Goal: Contribute content: Add original content to the website for others to see

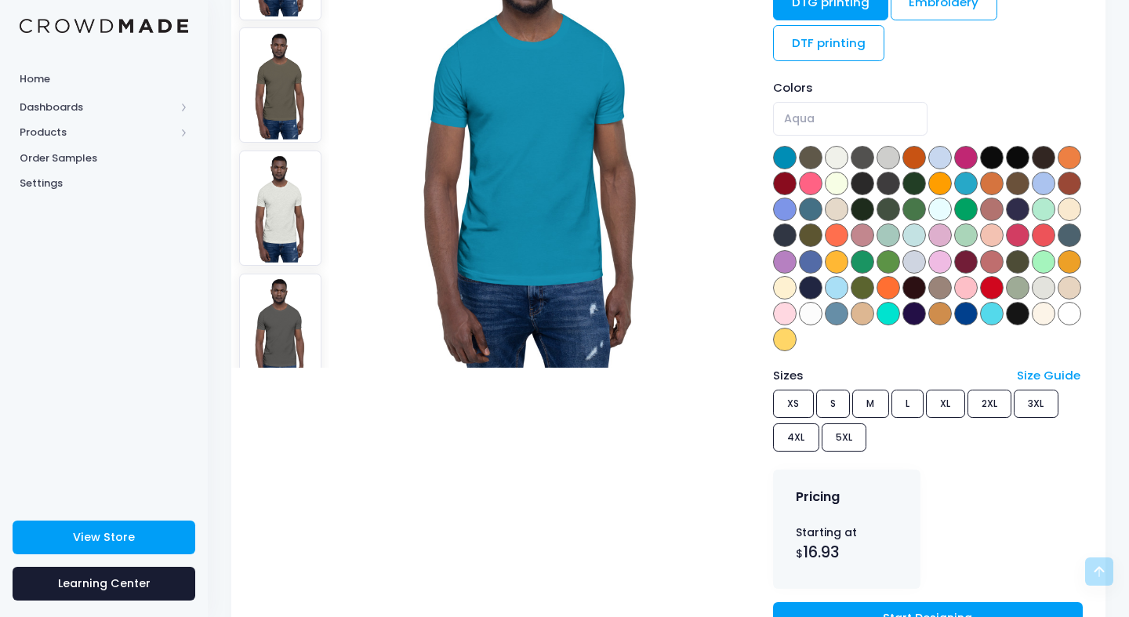
scroll to position [293, 0]
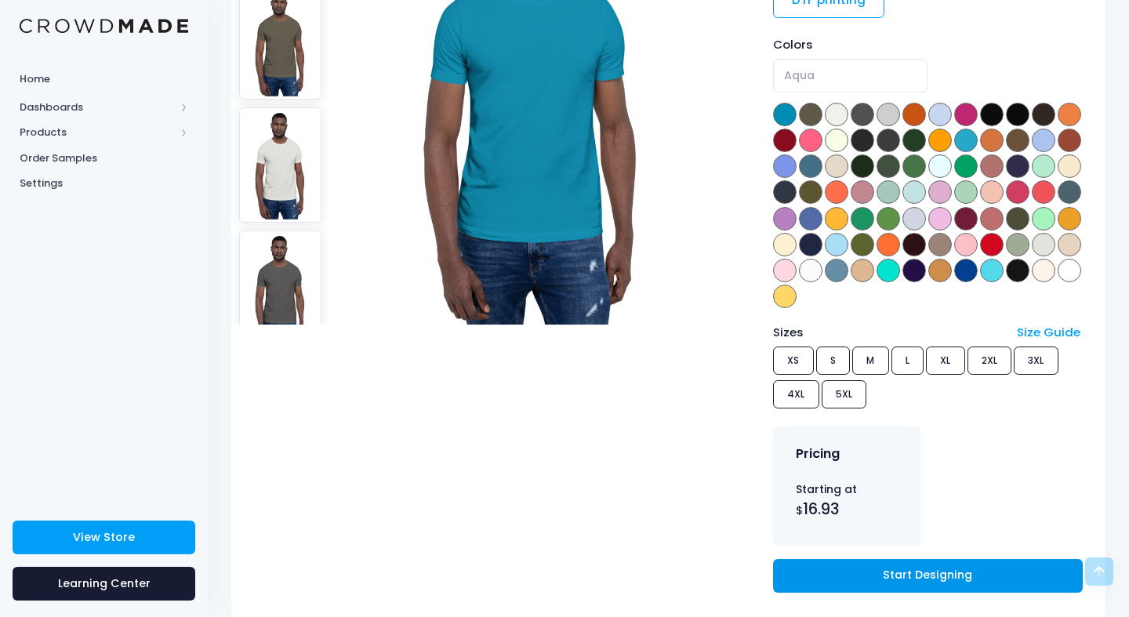
click at [860, 570] on link "Start Designing" at bounding box center [928, 576] width 310 height 34
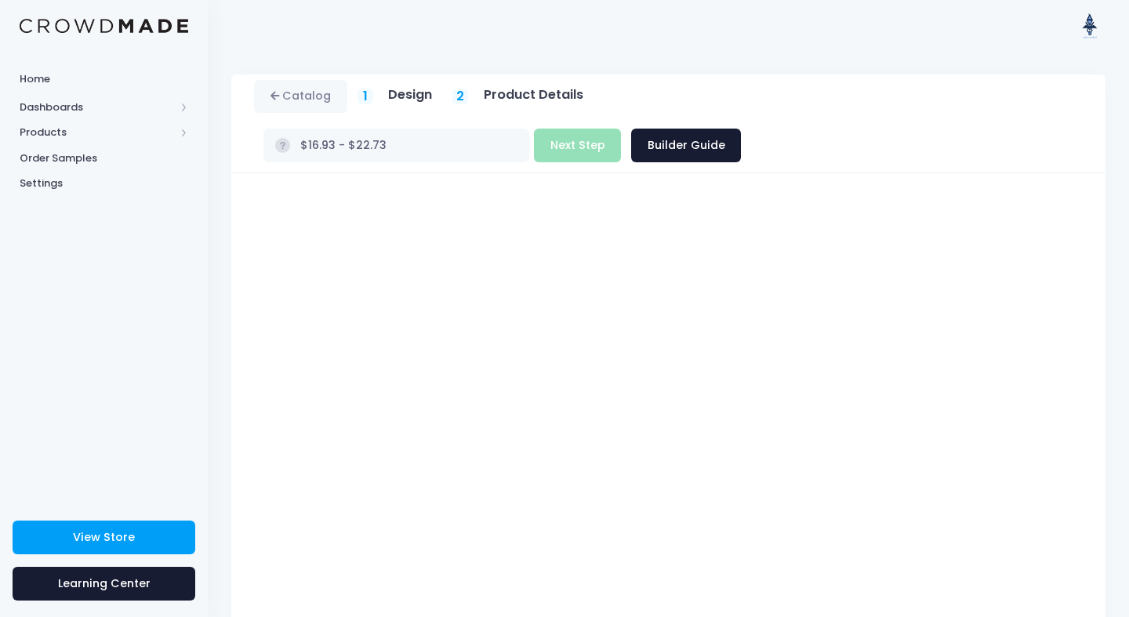
type input "$16.93"
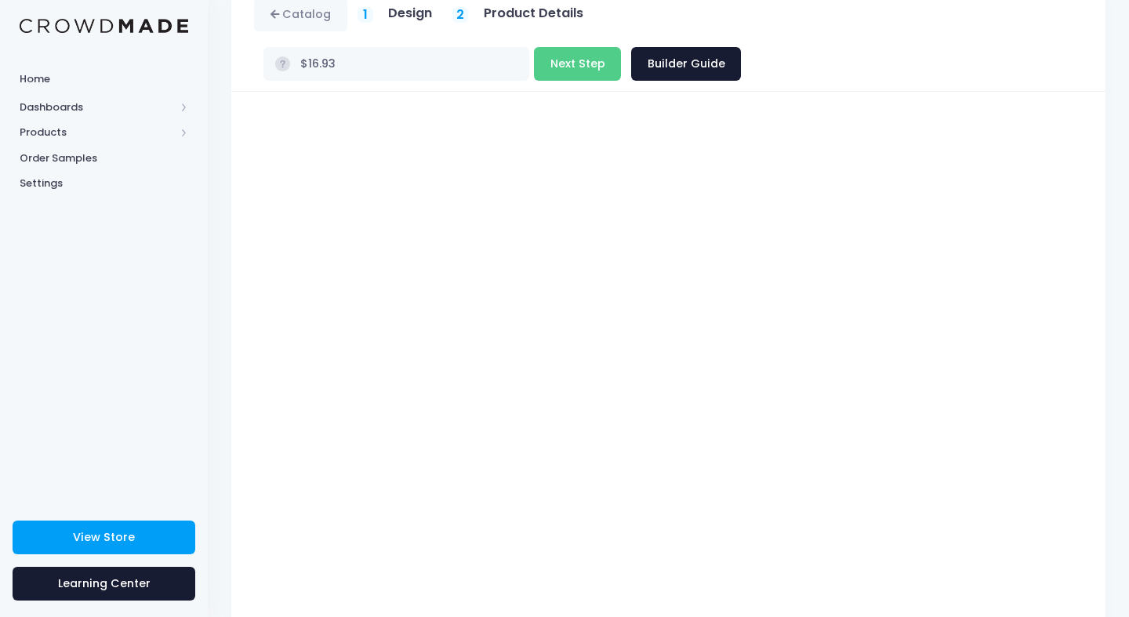
click at [1098, 384] on div "Unisex Staple T-Shirt Product title Set your earnings $ 0.0 Earnings can't be l…" at bounding box center [668, 389] width 875 height 595
click at [1084, 358] on div at bounding box center [669, 389] width 844 height 554
click at [282, 21] on link "Catalog" at bounding box center [300, 15] width 93 height 34
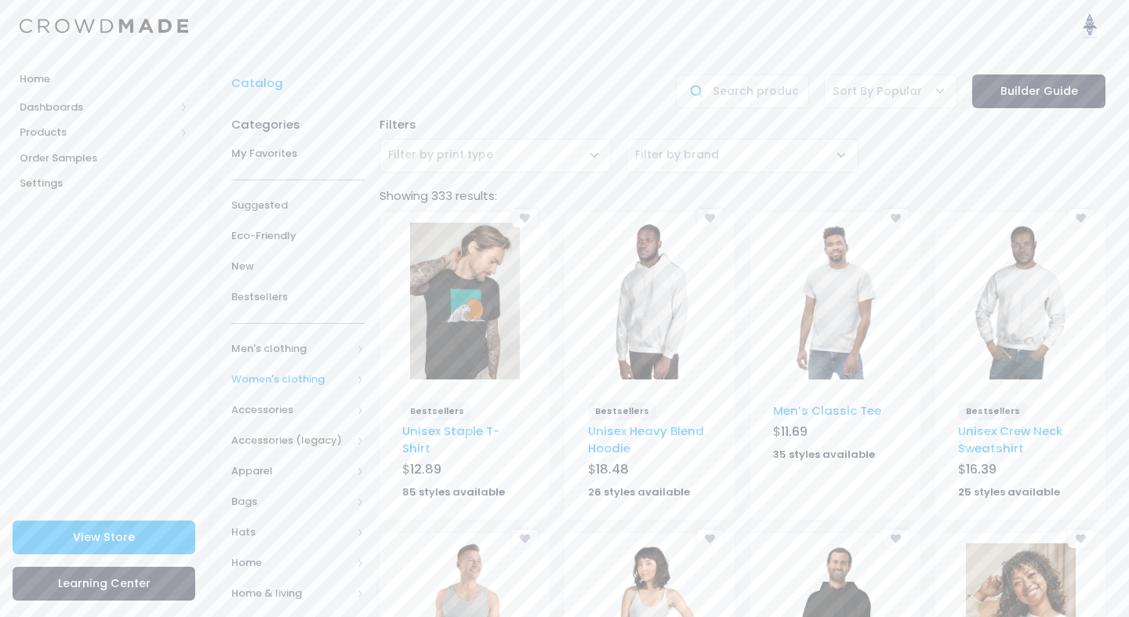
click at [276, 381] on span "Women's clothing" at bounding box center [291, 380] width 120 height 16
click at [292, 525] on span "All shirts" at bounding box center [293, 533] width 75 height 16
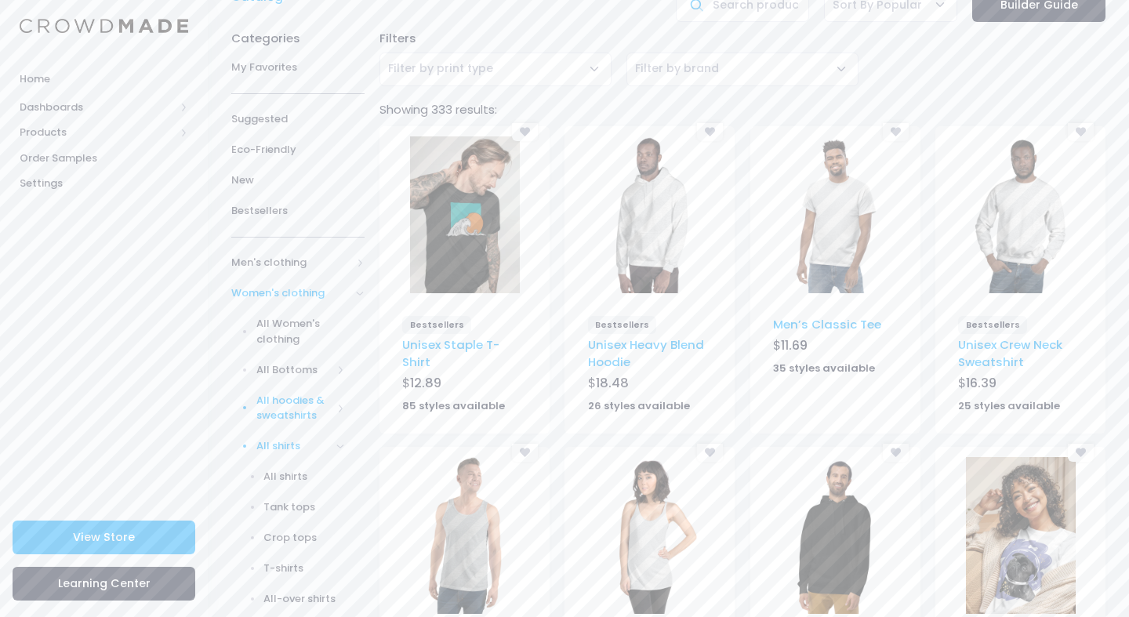
scroll to position [94, 0]
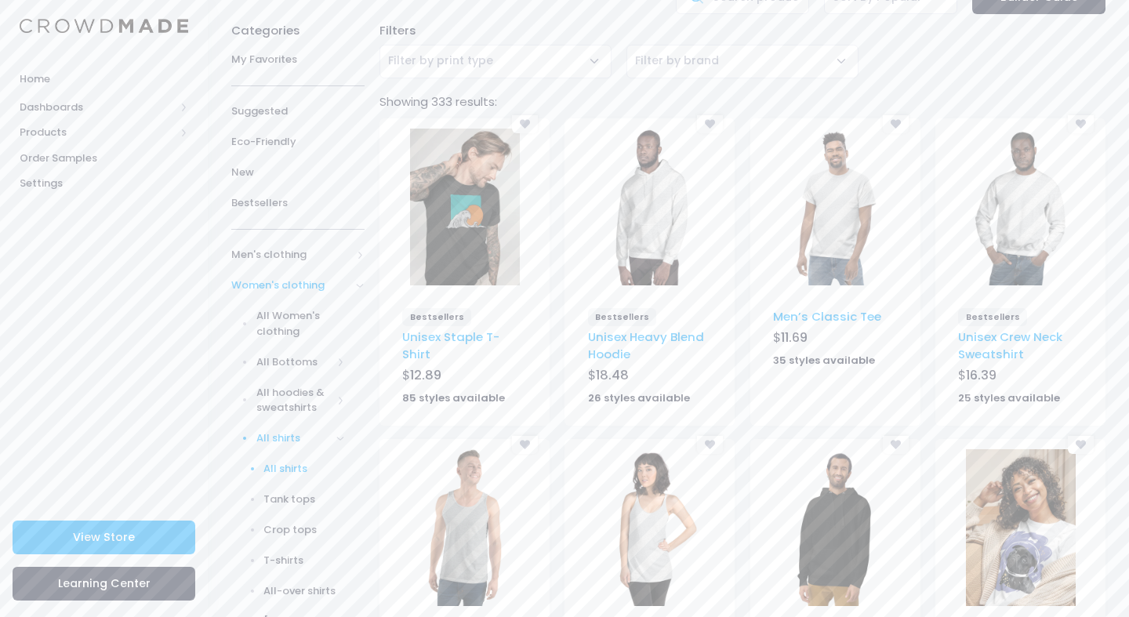
click at [294, 464] on span "All shirts" at bounding box center [304, 469] width 81 height 16
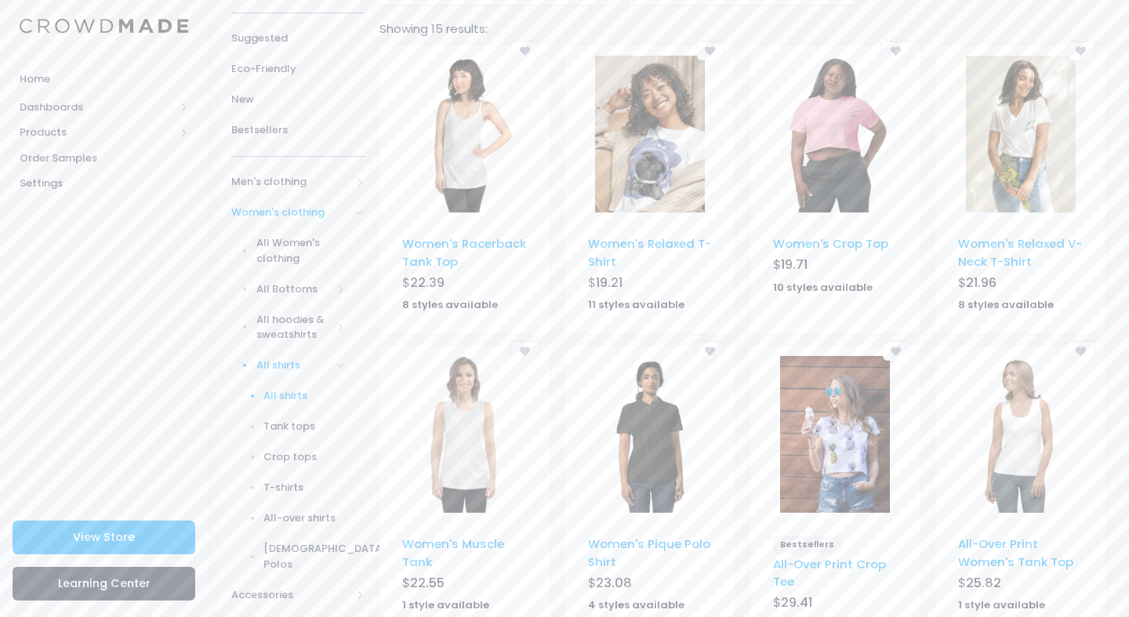
scroll to position [161, 0]
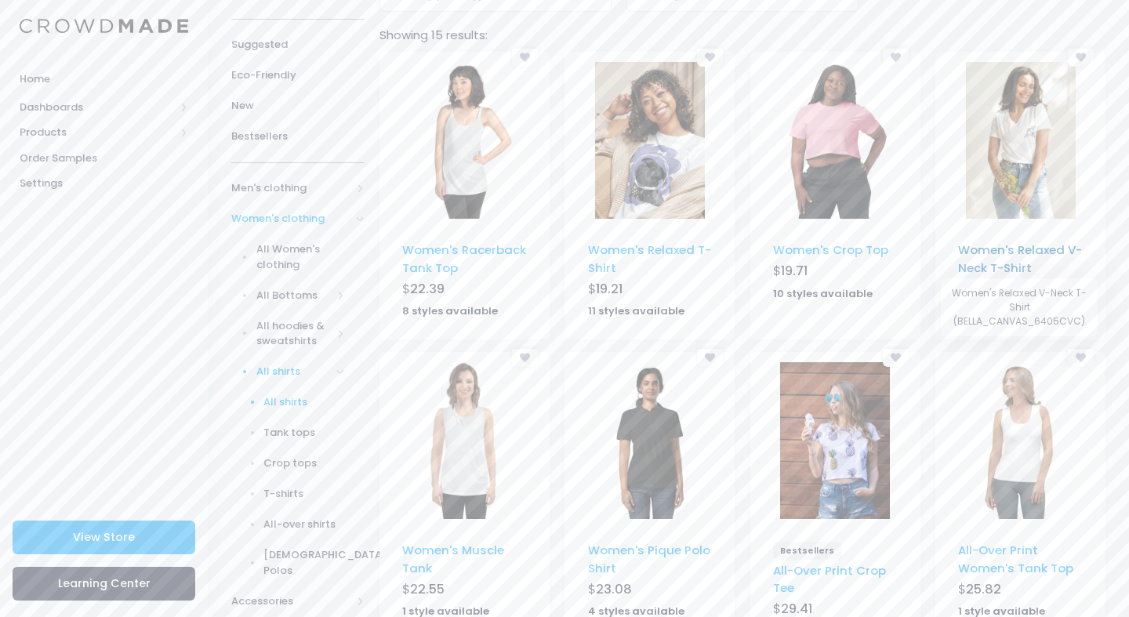
click at [999, 267] on link "Women's Relaxed V-Neck T-Shirt" at bounding box center [1020, 259] width 124 height 34
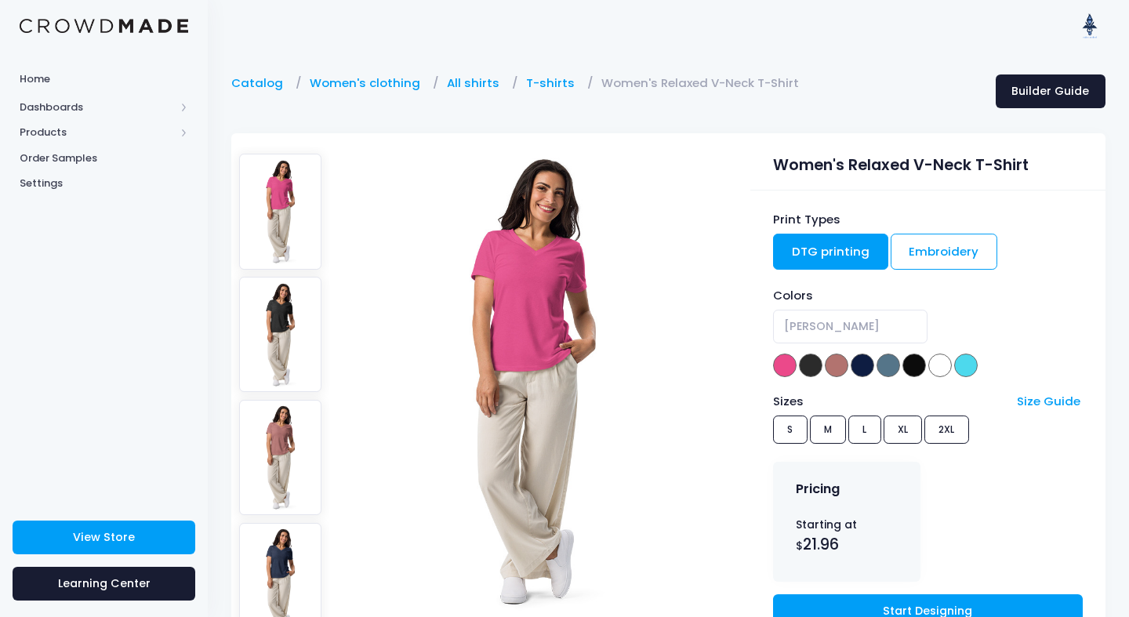
scroll to position [167, 0]
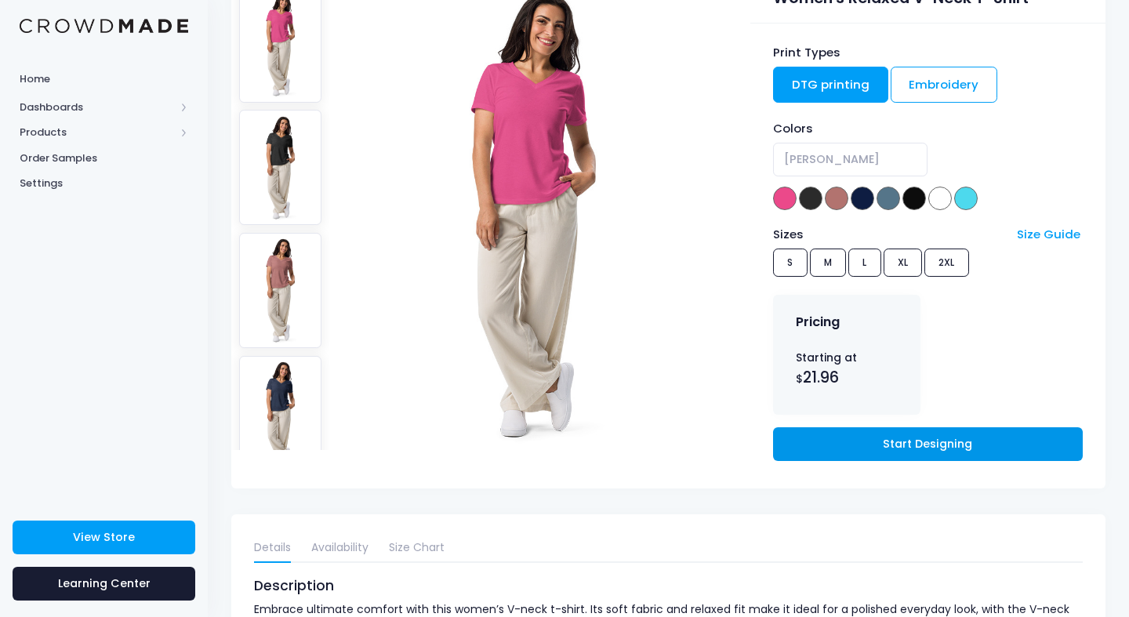
click at [846, 446] on link "Start Designing" at bounding box center [928, 444] width 310 height 34
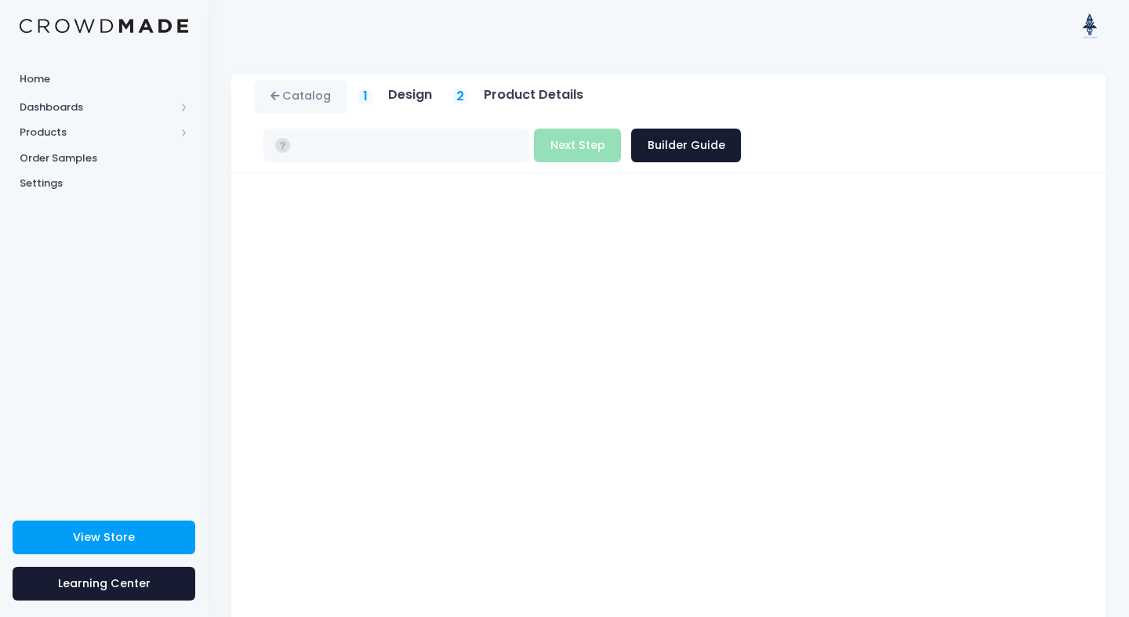
type input "$21.96 - $23.41"
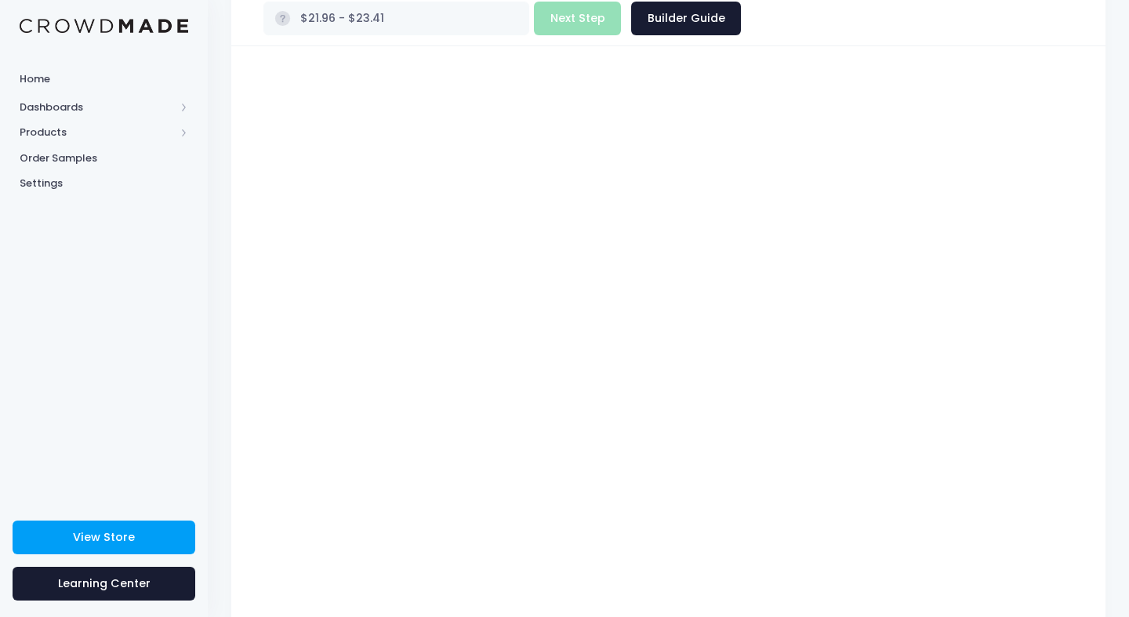
scroll to position [128, 0]
